Goal: Task Accomplishment & Management: Complete application form

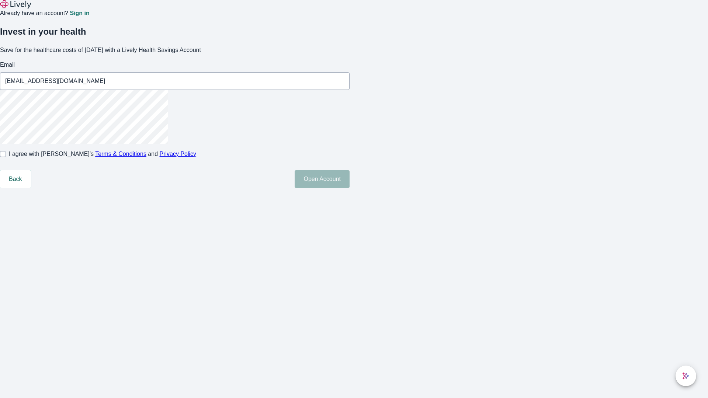
click at [6, 157] on input "I agree with Lively’s Terms & Conditions and Privacy Policy" at bounding box center [3, 154] width 6 height 6
checkbox input "true"
click at [349, 188] on button "Open Account" at bounding box center [321, 179] width 55 height 18
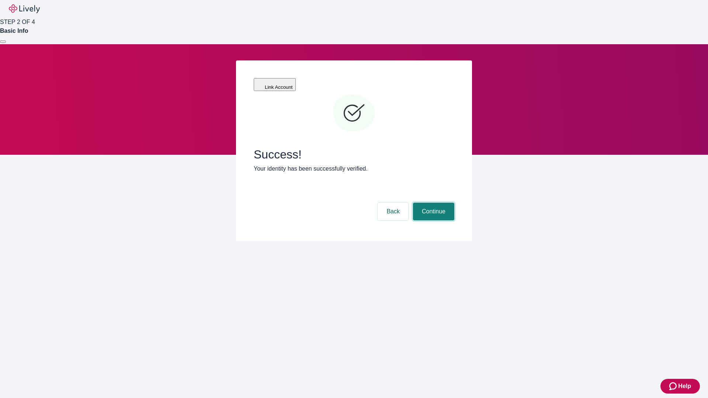
click at [432, 203] on button "Continue" at bounding box center [433, 212] width 41 height 18
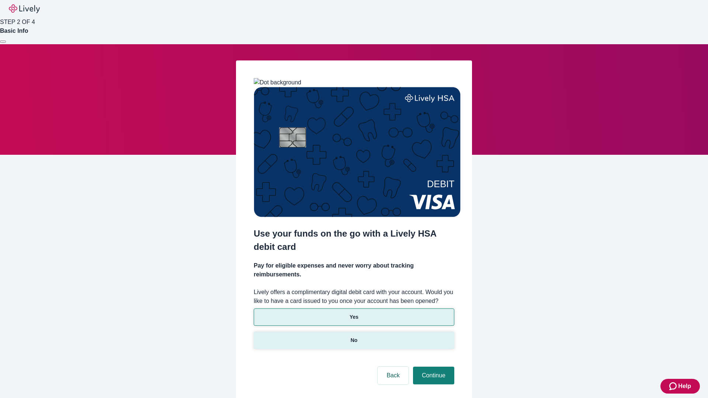
click at [353, 337] on p "No" at bounding box center [354, 341] width 7 height 8
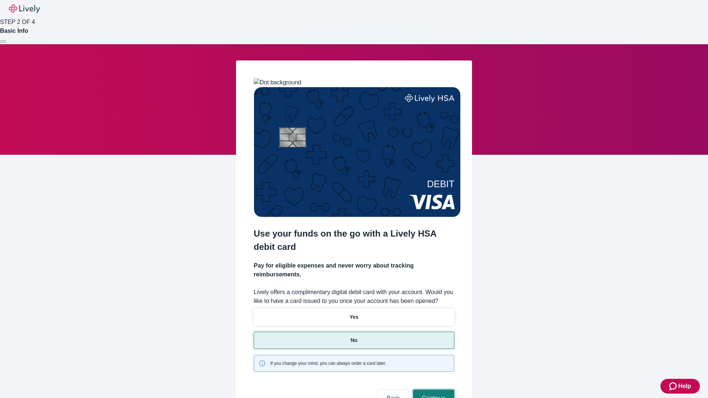
click at [432, 390] on button "Continue" at bounding box center [433, 399] width 41 height 18
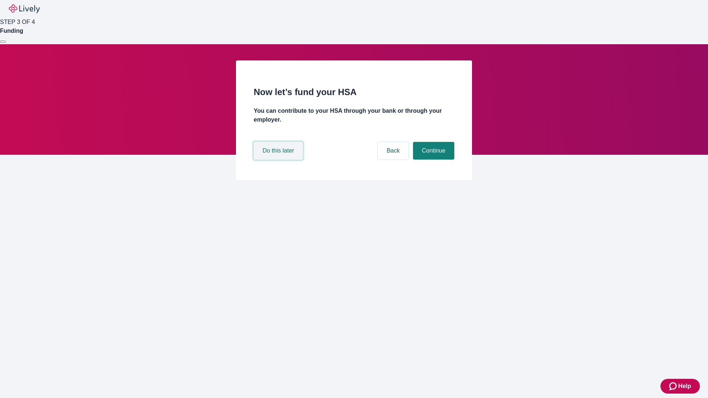
click at [279, 160] on button "Do this later" at bounding box center [278, 151] width 49 height 18
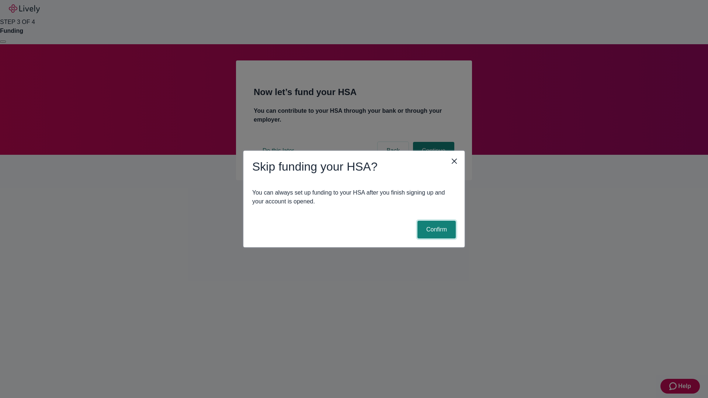
click at [435, 230] on button "Confirm" at bounding box center [436, 230] width 38 height 18
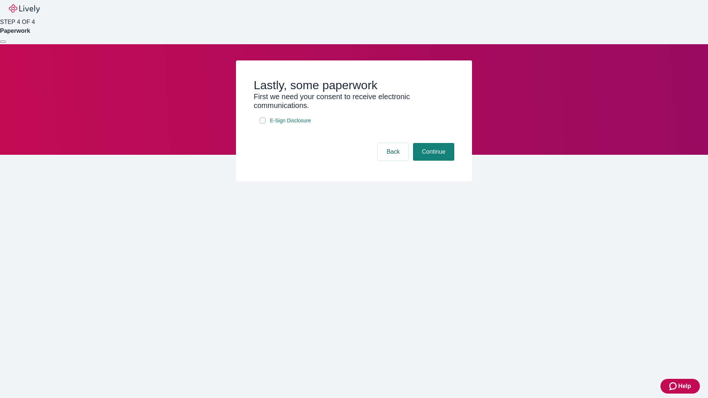
click at [262, 123] on input "E-Sign Disclosure" at bounding box center [262, 121] width 6 height 6
checkbox input "true"
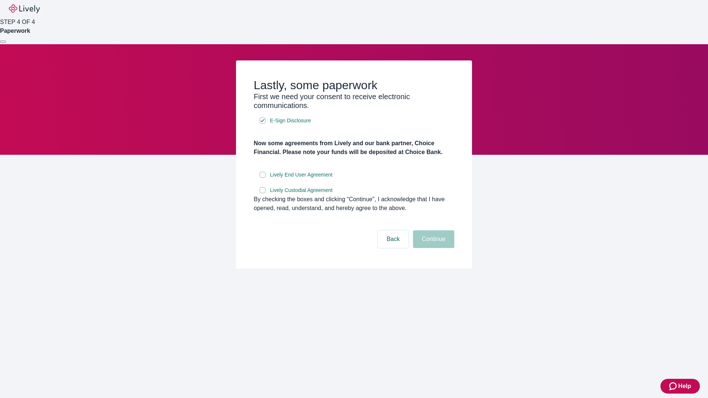
click at [262, 178] on input "Lively End User Agreement" at bounding box center [262, 175] width 6 height 6
checkbox input "true"
click at [262, 193] on input "Lively Custodial Agreement" at bounding box center [262, 190] width 6 height 6
checkbox input "true"
click at [432, 248] on button "Continue" at bounding box center [433, 239] width 41 height 18
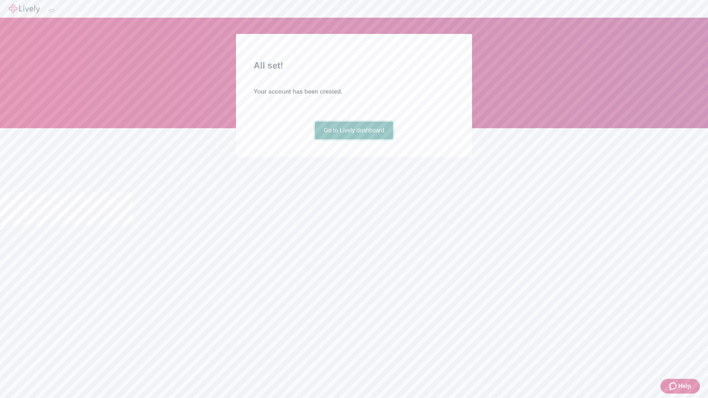
click at [353, 139] on link "Go to Lively dashboard" at bounding box center [354, 131] width 79 height 18
